Goal: Complete application form

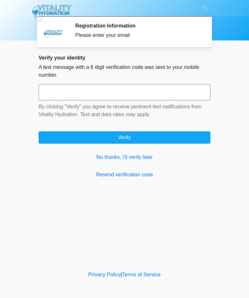
click at [50, 95] on input "text" at bounding box center [125, 92] width 172 height 16
click at [135, 155] on link "No thanks, I'll verify later" at bounding box center [125, 157] width 172 height 8
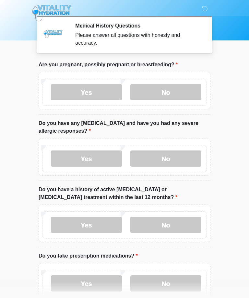
click at [179, 91] on label "No" at bounding box center [165, 92] width 71 height 16
click at [170, 158] on label "No" at bounding box center [165, 158] width 71 height 16
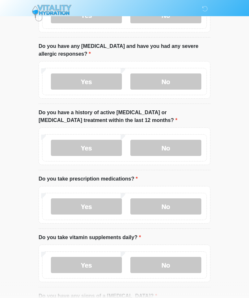
scroll to position [73, 0]
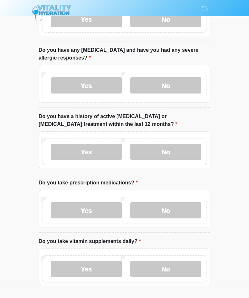
click at [175, 150] on label "No" at bounding box center [165, 152] width 71 height 16
click at [172, 209] on label "No" at bounding box center [165, 210] width 71 height 16
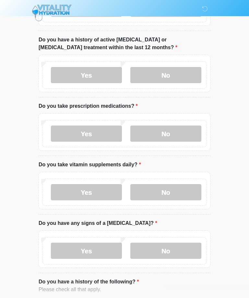
scroll to position [150, 0]
click at [96, 193] on label "Yes" at bounding box center [86, 192] width 71 height 16
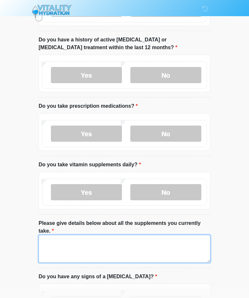
click at [97, 242] on textarea "Please give details below about all the supplements you currently take." at bounding box center [125, 249] width 172 height 28
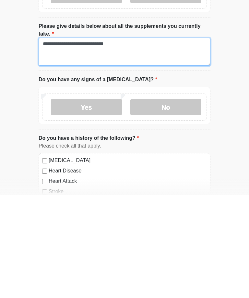
type textarea "**********"
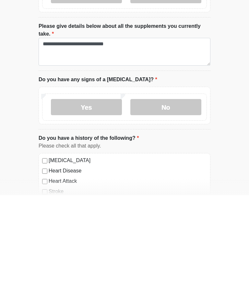
click at [172, 202] on label "No" at bounding box center [165, 210] width 71 height 16
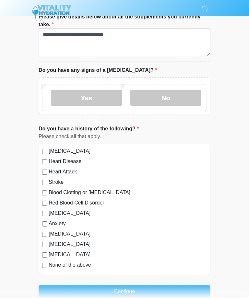
scroll to position [369, 0]
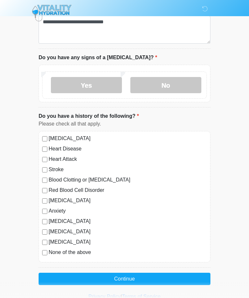
click at [39, 249] on div "High Blood Pressure Heart Disease Heart Attack Stroke Blood Clotting or Bleedin…" at bounding box center [125, 196] width 172 height 131
click at [41, 254] on div "High Blood Pressure Heart Disease Heart Attack Stroke Blood Clotting or Bleedin…" at bounding box center [125, 196] width 172 height 131
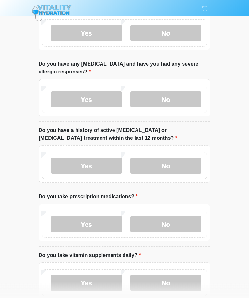
scroll to position [0, 0]
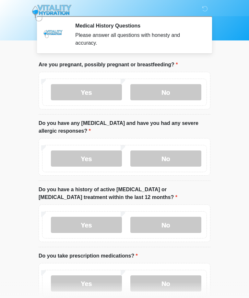
click at [82, 153] on label "Yes" at bounding box center [86, 158] width 71 height 16
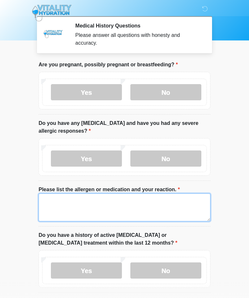
click at [132, 201] on textarea "Please list the allergen or medication and your reaction." at bounding box center [125, 208] width 172 height 28
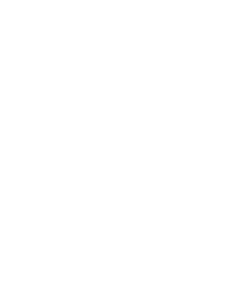
type textarea "**********"
click at [129, 252] on button "Continue" at bounding box center [125, 258] width 172 height 12
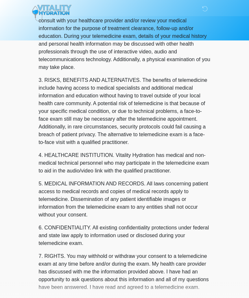
scroll to position [0, 0]
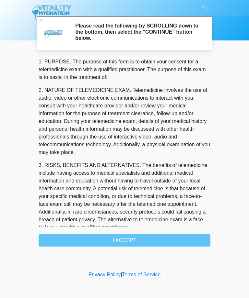
click at [121, 240] on div "1. PURPOSE. The purpose of this form is to obtain your consent for a telemedici…" at bounding box center [125, 152] width 172 height 189
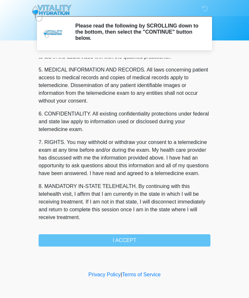
click at [132, 240] on div "1. PURPOSE. The purpose of this form is to obtain your consent for a telemedici…" at bounding box center [125, 152] width 172 height 189
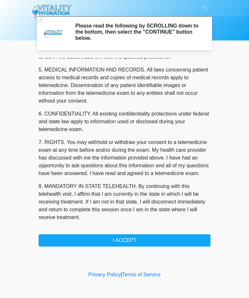
click at [117, 242] on button "I ACCEPT" at bounding box center [125, 240] width 172 height 12
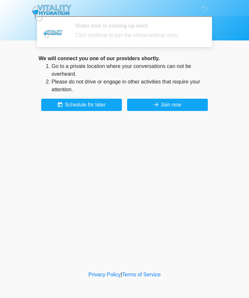
scroll to position [0, 0]
click at [161, 103] on button "Join now" at bounding box center [167, 105] width 81 height 12
